Goal: Find specific page/section: Find specific page/section

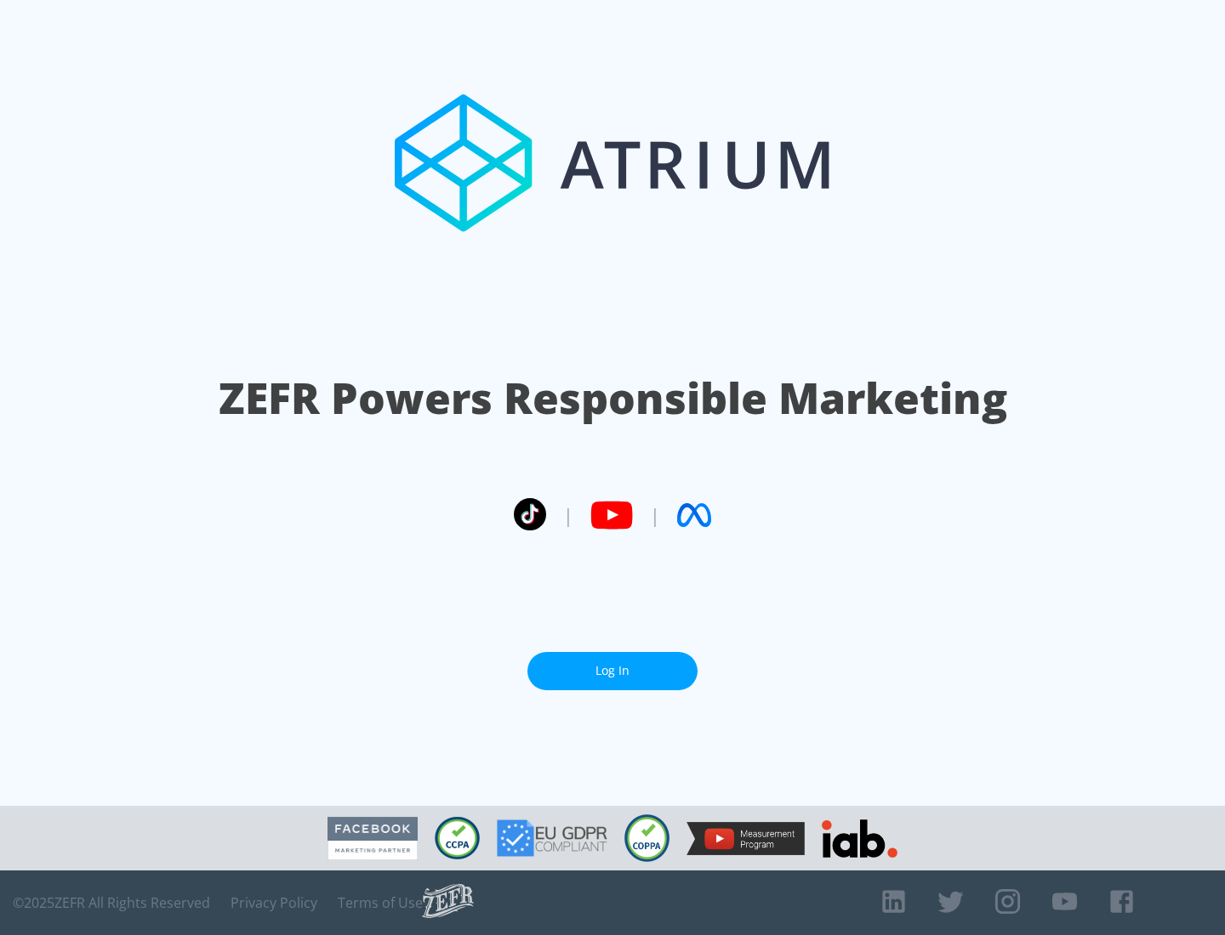
click at [612, 671] on link "Log In" at bounding box center [612, 671] width 170 height 38
